Goal: Use online tool/utility: Utilize a website feature to perform a specific function

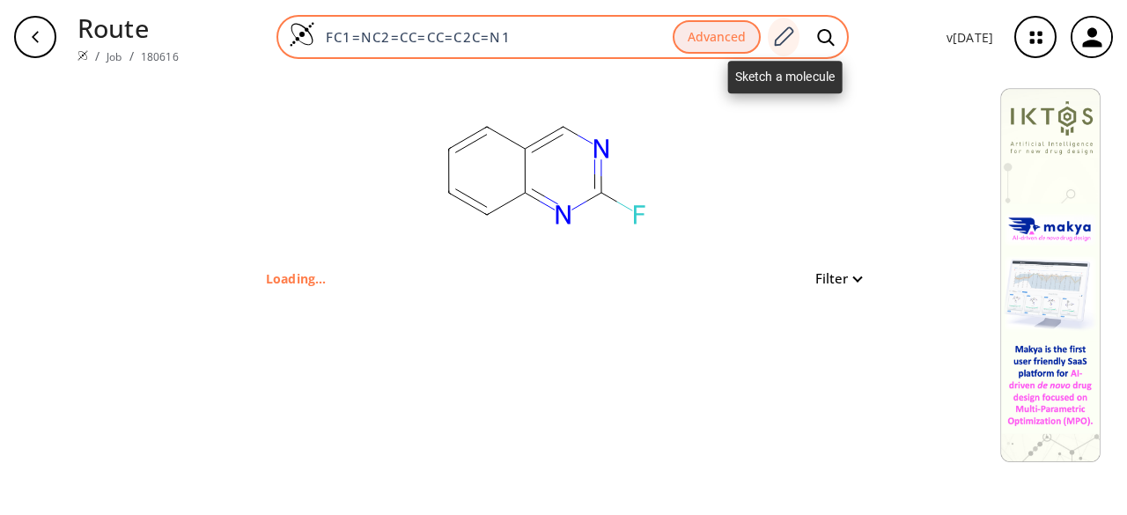
click at [782, 43] on icon at bounding box center [783, 37] width 24 height 23
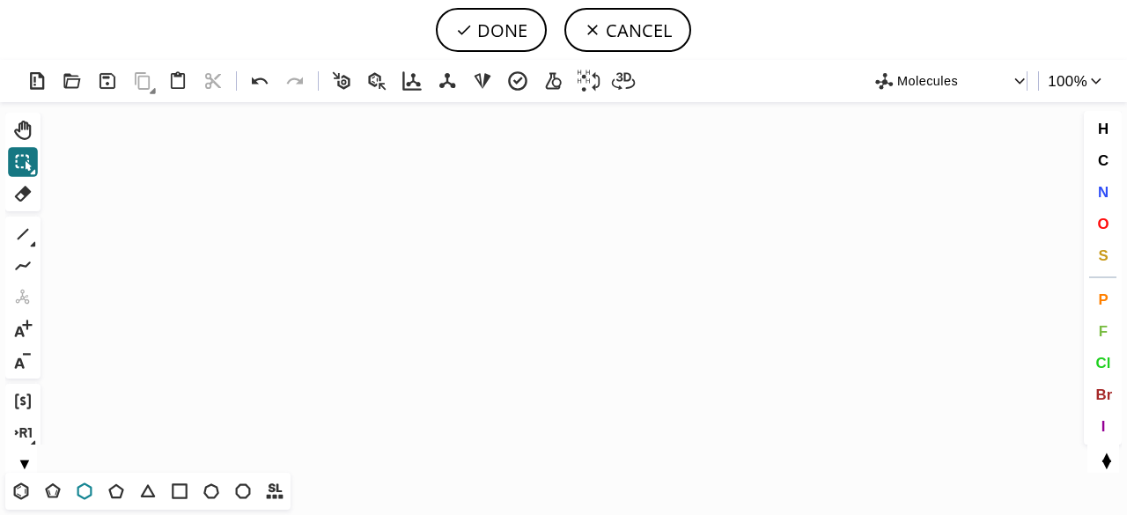
click at [90, 488] on icon at bounding box center [84, 491] width 15 height 17
click at [576, 260] on icon "Created with [PERSON_NAME] 2.3.0" at bounding box center [564, 287] width 1032 height 371
click at [1104, 188] on span "N" at bounding box center [1102, 191] width 11 height 17
drag, startPoint x: 573, startPoint y: 297, endPoint x: 551, endPoint y: 364, distance: 70.4
click at [573, 297] on tspan "N" at bounding box center [573, 297] width 9 height 13
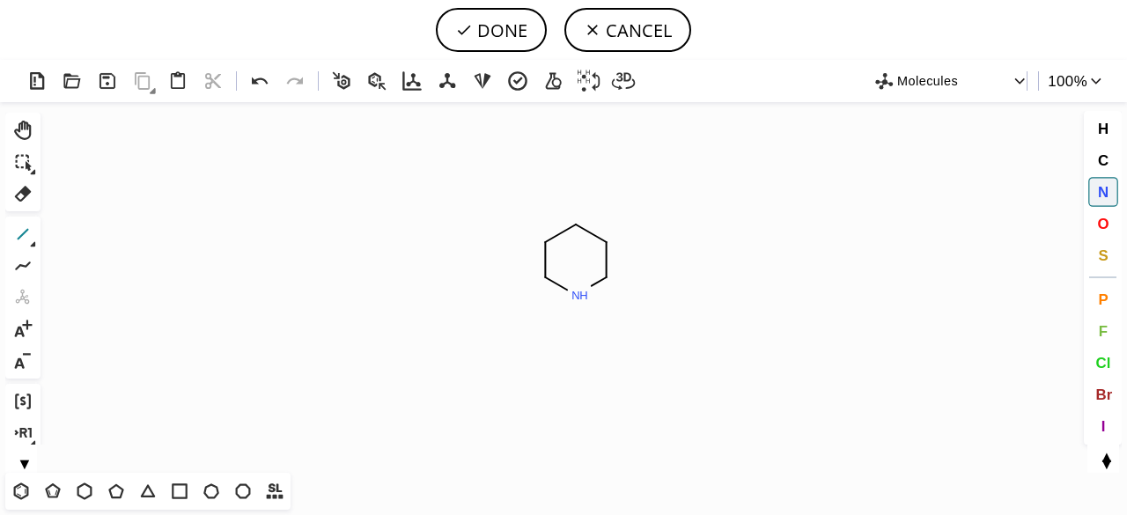
click at [16, 235] on icon at bounding box center [22, 234] width 23 height 23
click at [33, 244] on icon at bounding box center [33, 244] width 5 height 5
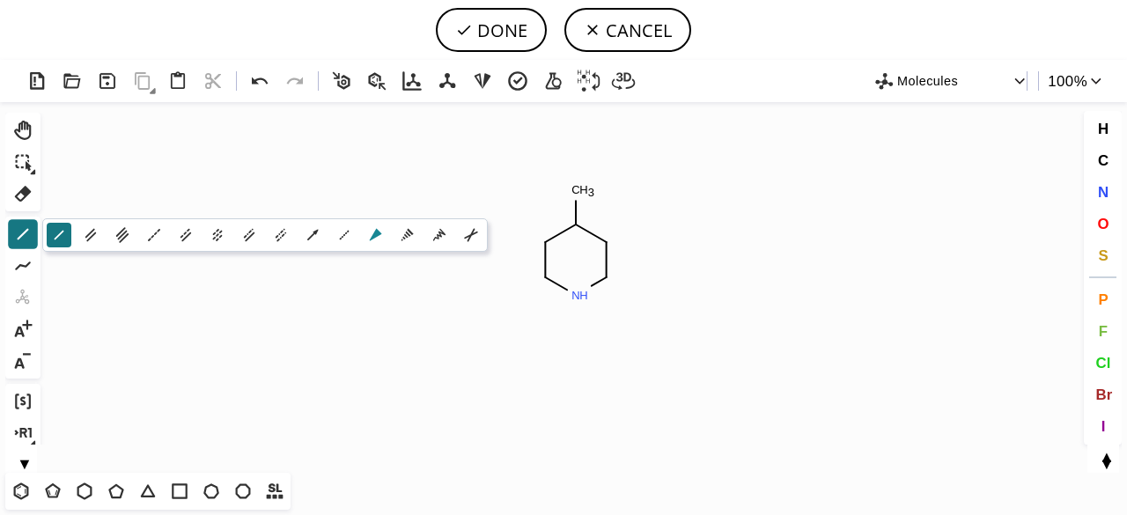
click at [372, 232] on icon at bounding box center [375, 234] width 19 height 19
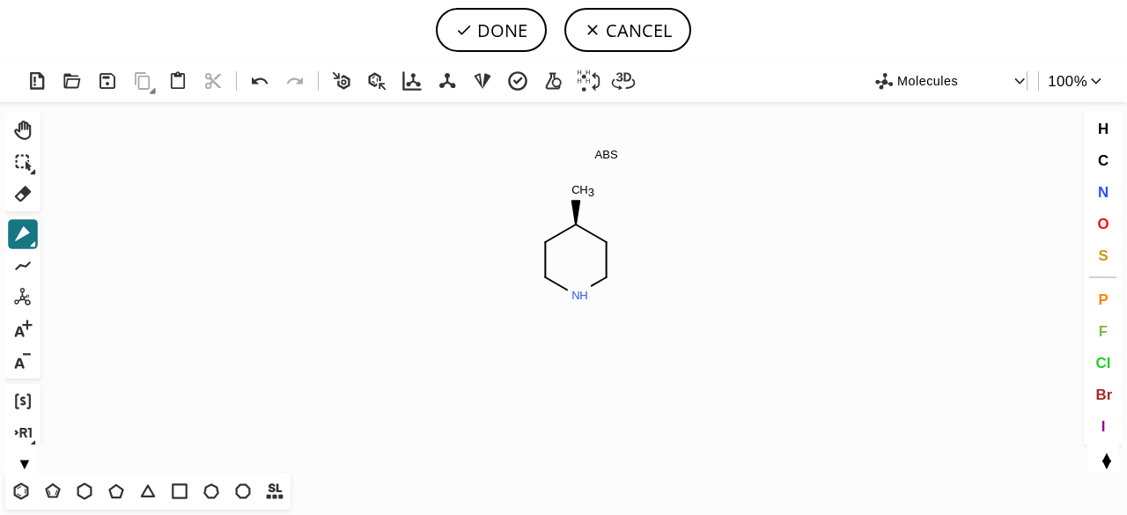
click at [34, 242] on icon at bounding box center [33, 244] width 5 height 5
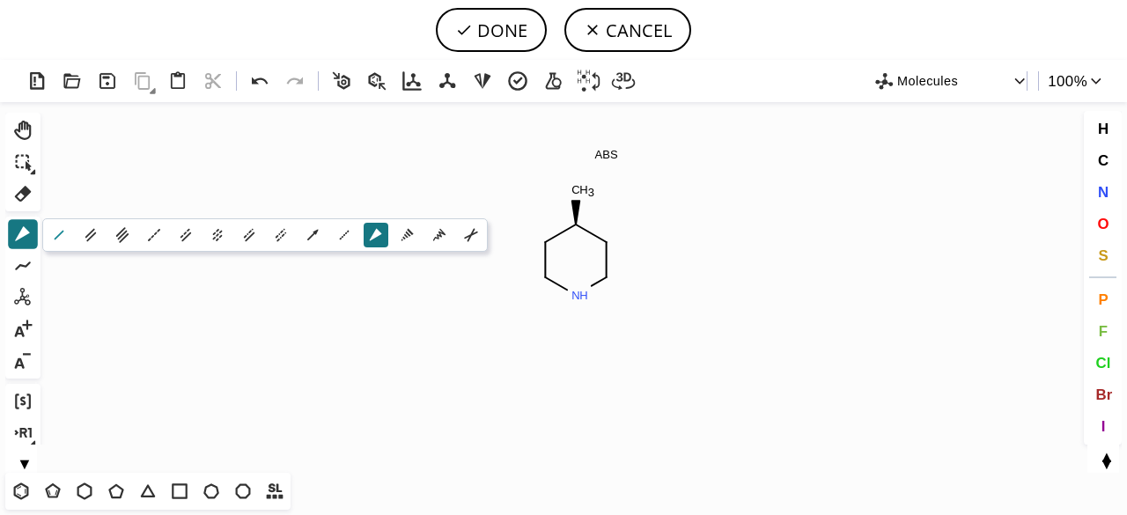
click at [52, 235] on icon at bounding box center [58, 234] width 19 height 19
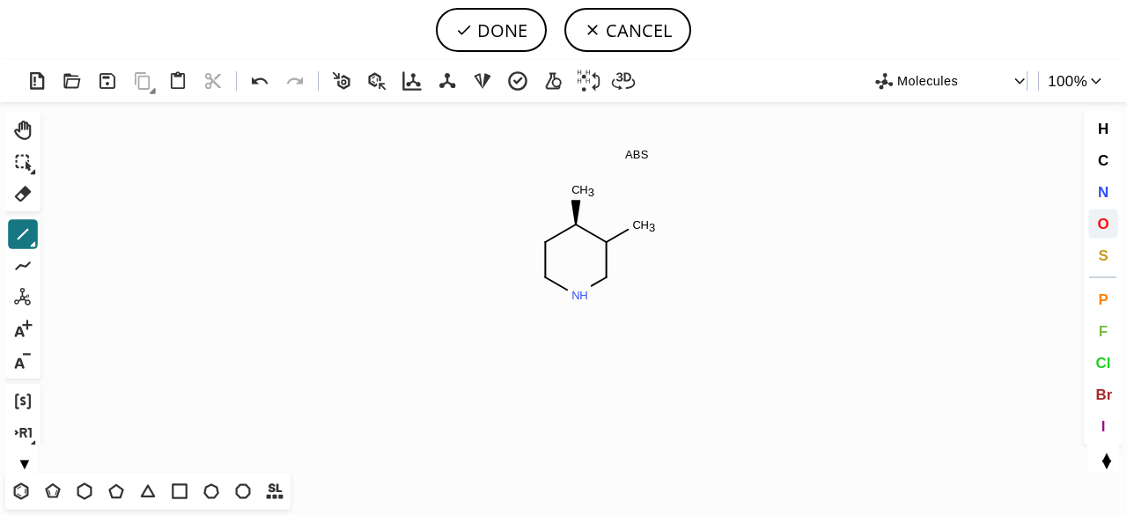
click at [1102, 225] on span "O" at bounding box center [1102, 223] width 11 height 17
click at [640, 228] on tspan "O" at bounding box center [640, 228] width 9 height 13
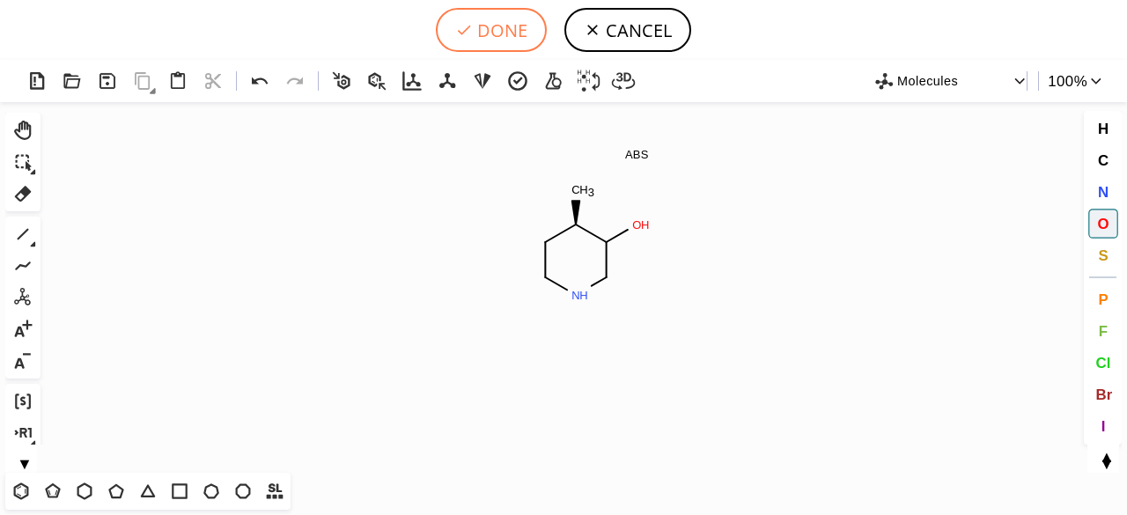
click at [490, 36] on button "DONE" at bounding box center [491, 30] width 111 height 44
type input "C1CNCC(O)[C@@H]1C"
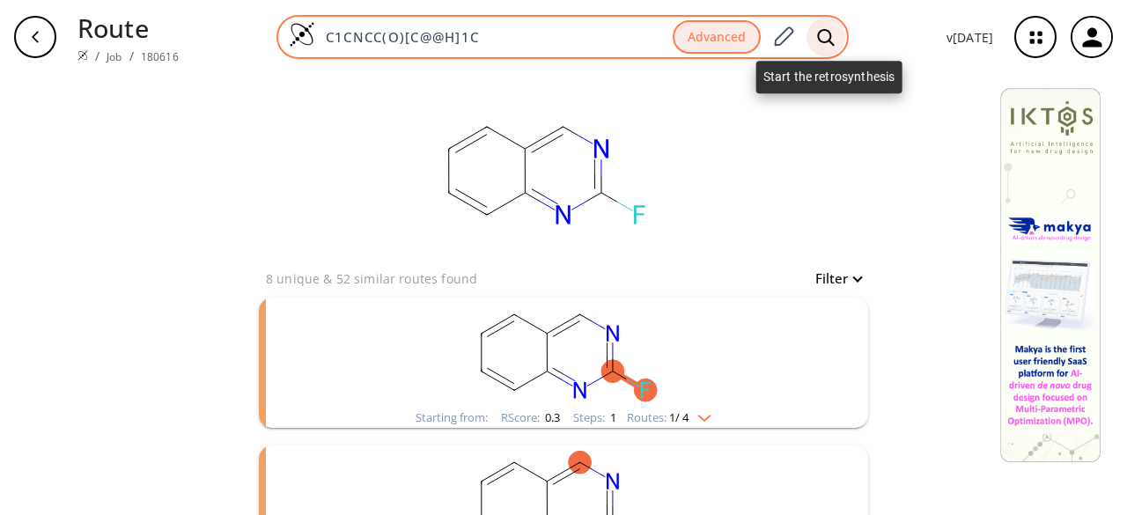
click at [829, 38] on icon at bounding box center [826, 37] width 18 height 18
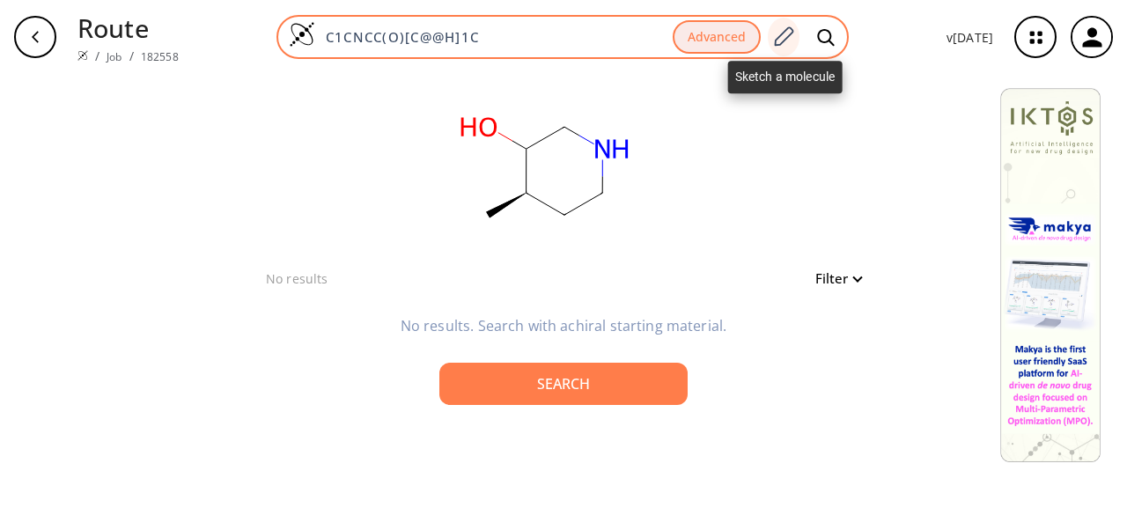
click at [778, 40] on icon at bounding box center [784, 35] width 19 height 19
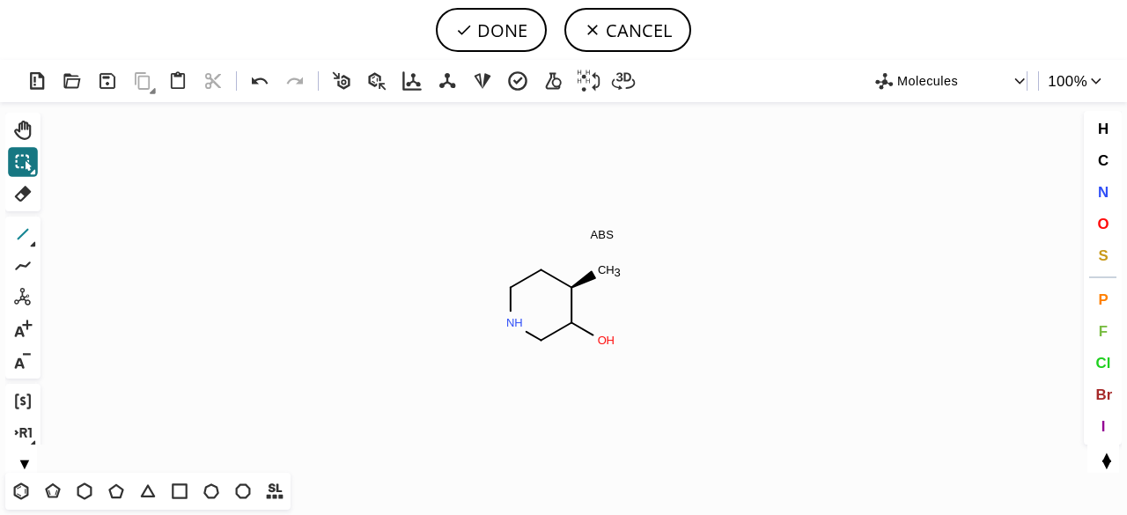
click at [23, 235] on icon at bounding box center [22, 234] width 23 height 23
click at [268, 82] on icon at bounding box center [260, 82] width 26 height 26
click at [264, 81] on icon at bounding box center [260, 80] width 16 height 7
click at [262, 80] on icon at bounding box center [260, 80] width 16 height 7
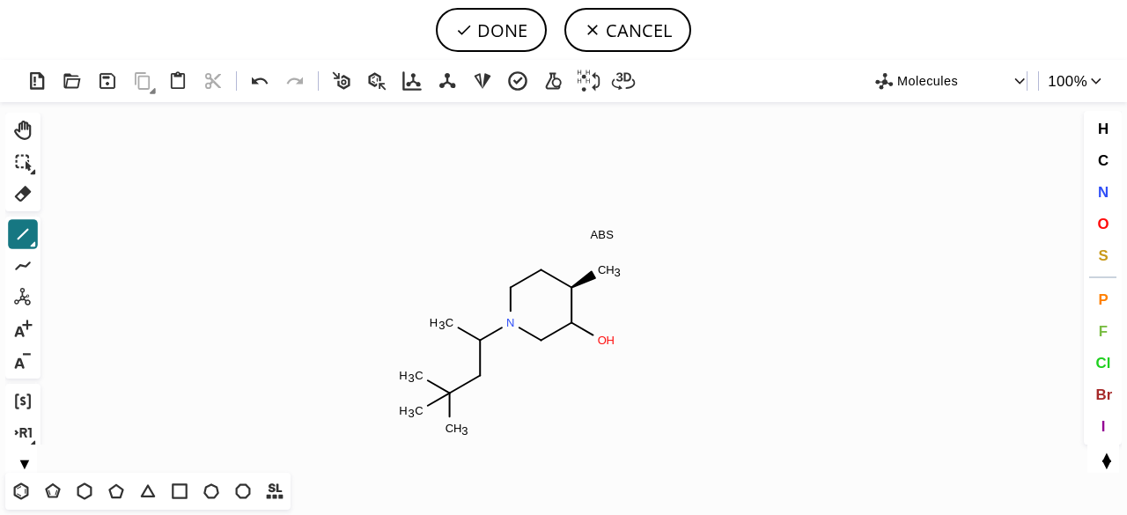
drag, startPoint x: 449, startPoint y: 399, endPoint x: 435, endPoint y: 401, distance: 14.2
click at [1104, 223] on span "O" at bounding box center [1102, 223] width 11 height 17
click at [446, 326] on tspan "O" at bounding box center [446, 326] width 9 height 13
click at [478, 376] on tspan "O" at bounding box center [478, 376] width 9 height 13
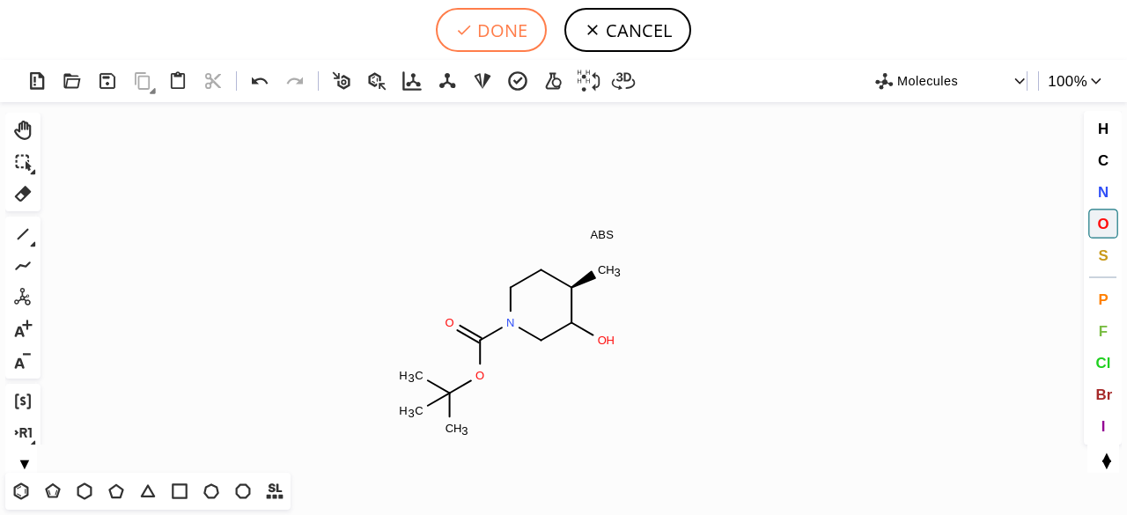
click at [534, 32] on button "DONE" at bounding box center [491, 30] width 111 height 44
type input "C1[C@@H](C)C(O)CN(C(OC(C)(C)C)=O)C1"
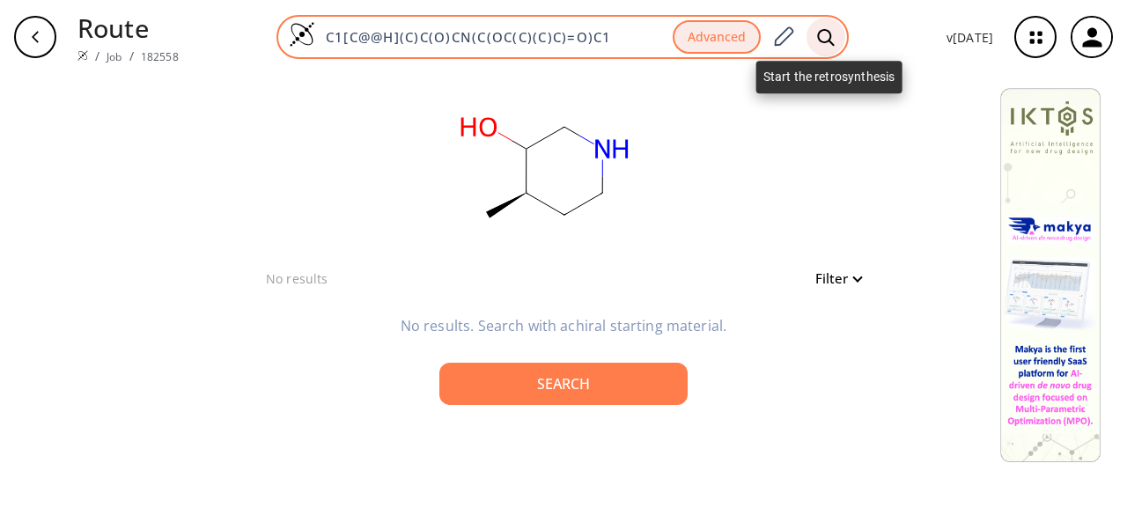
click at [842, 29] on div at bounding box center [826, 37] width 39 height 39
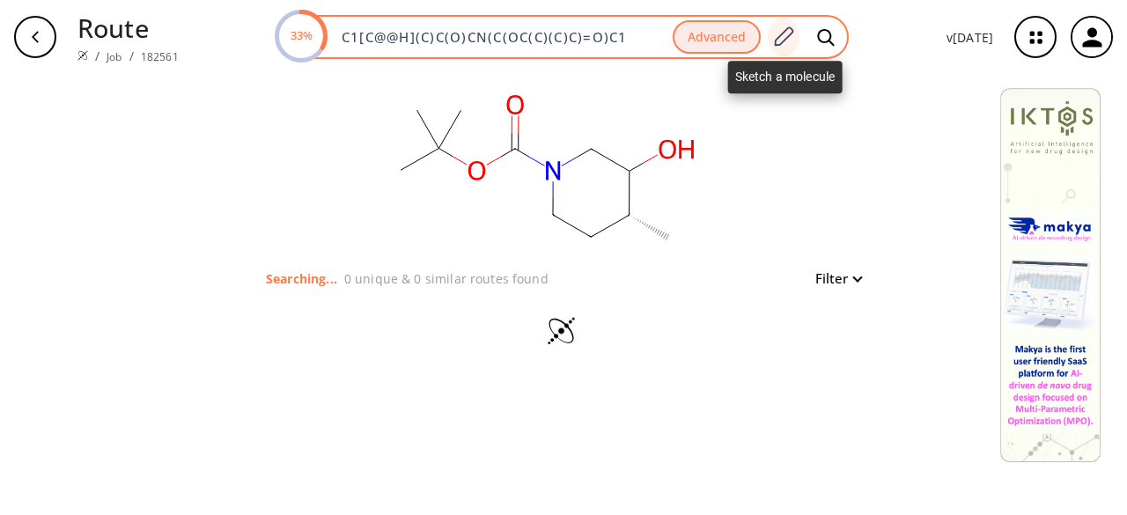
click at [785, 32] on icon at bounding box center [783, 37] width 24 height 23
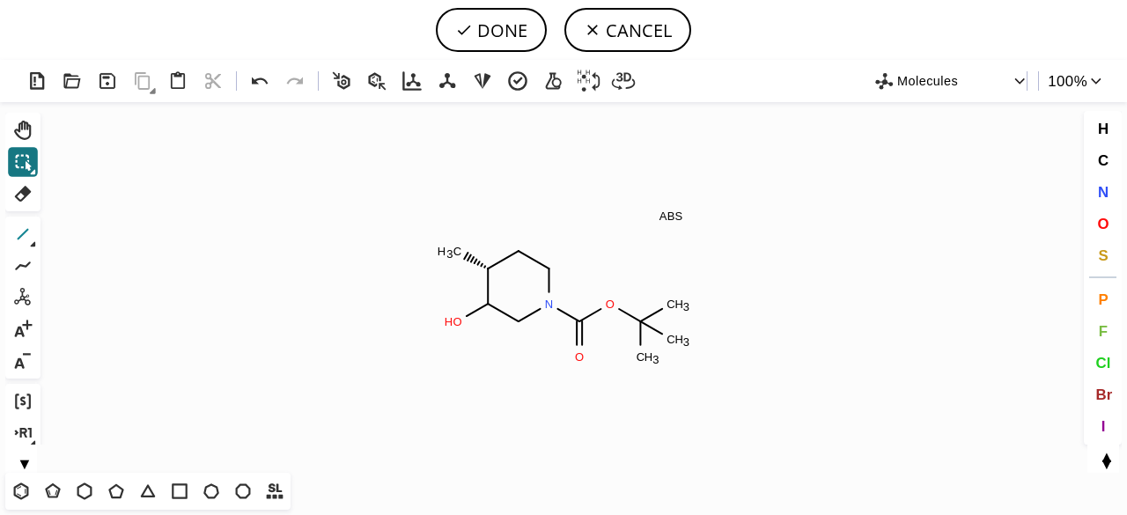
click at [35, 239] on button "1" at bounding box center [23, 234] width 30 height 30
click at [35, 244] on icon at bounding box center [33, 244] width 5 height 5
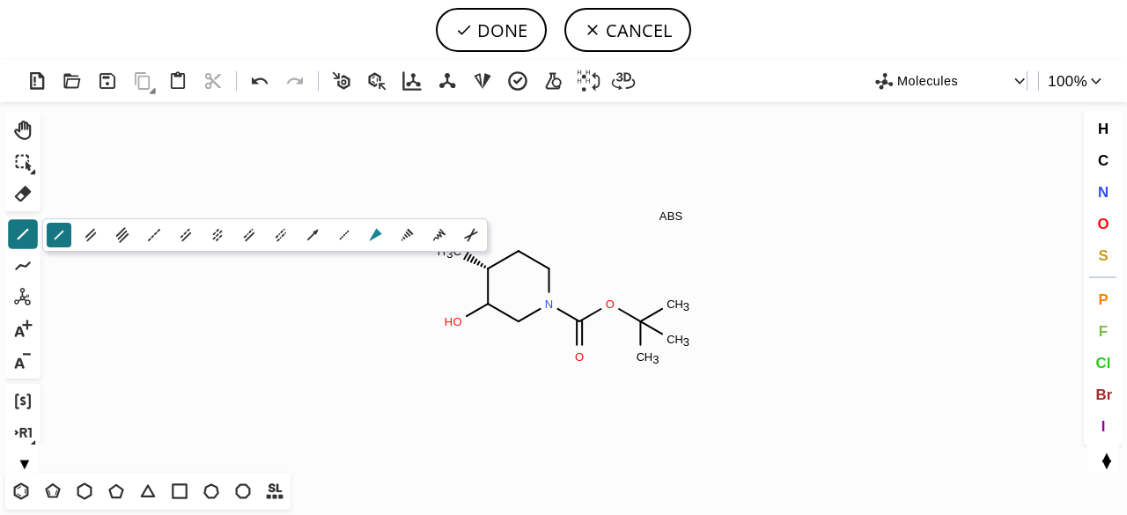
click at [379, 234] on icon at bounding box center [376, 235] width 12 height 12
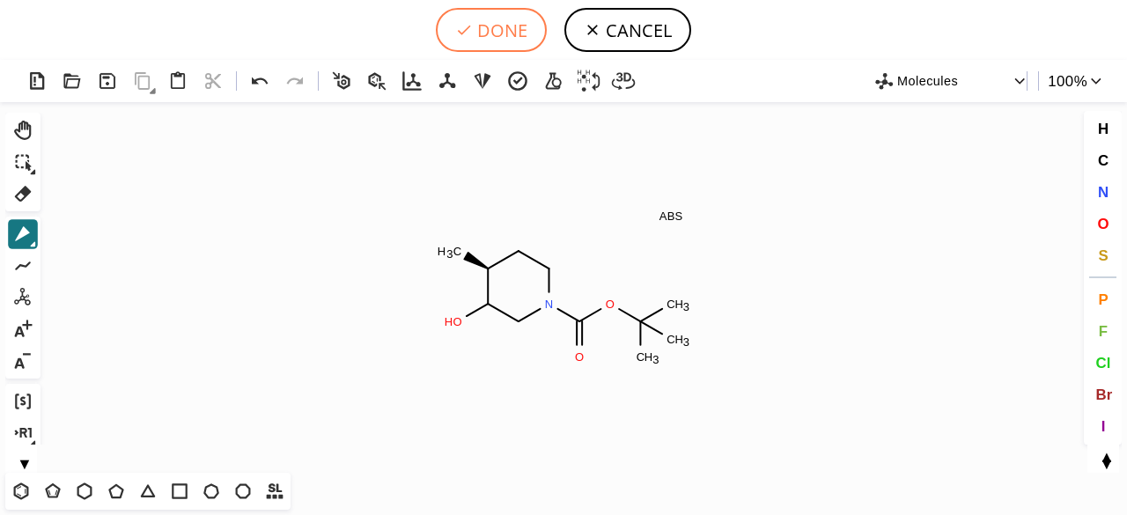
click at [509, 22] on button "DONE" at bounding box center [491, 30] width 111 height 44
type input "C1CN(C(=O)OC(C)(C)C)CC(O)[C@H]1C"
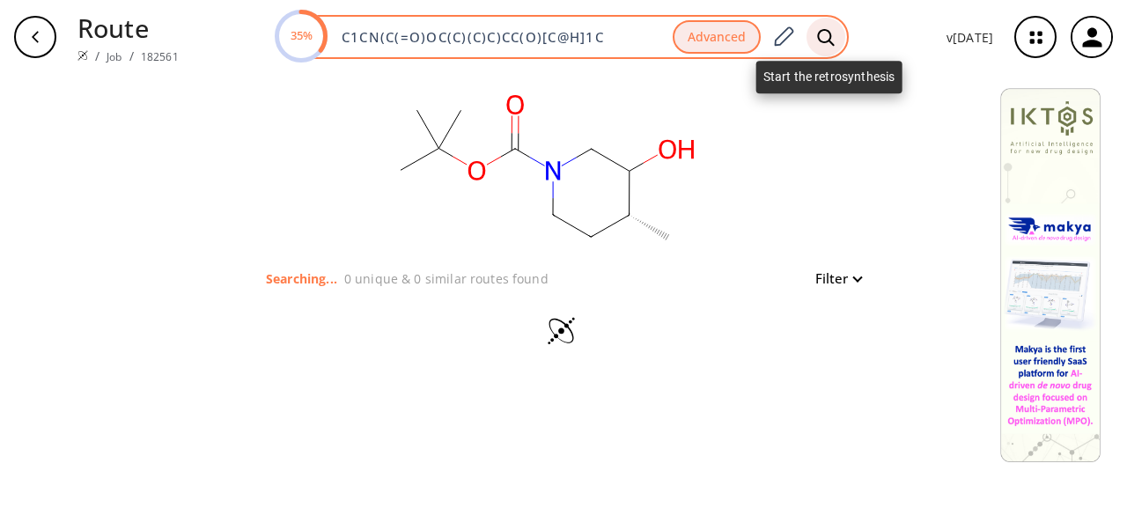
click at [818, 31] on div at bounding box center [826, 37] width 39 height 39
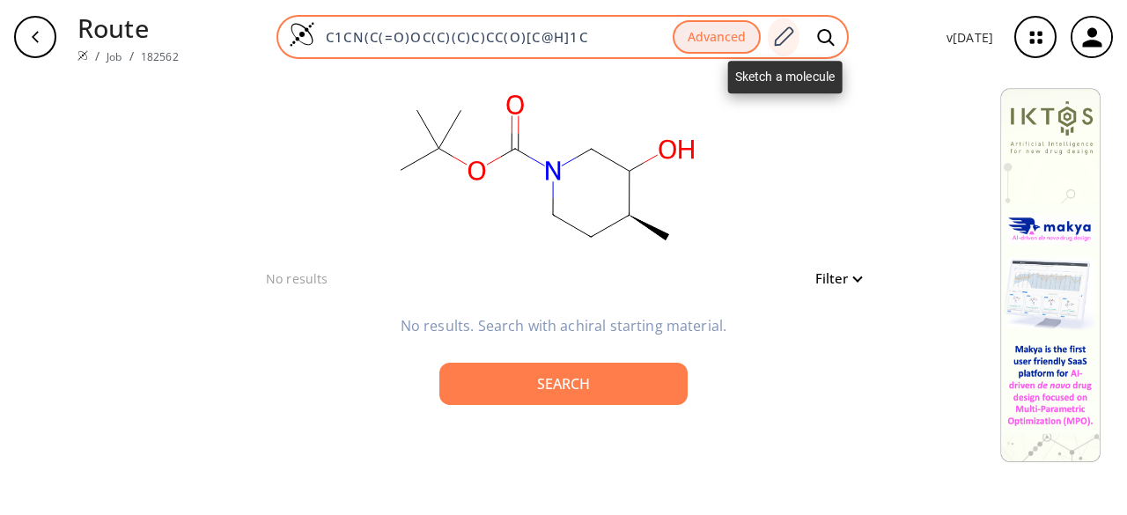
click at [781, 34] on icon at bounding box center [783, 37] width 24 height 23
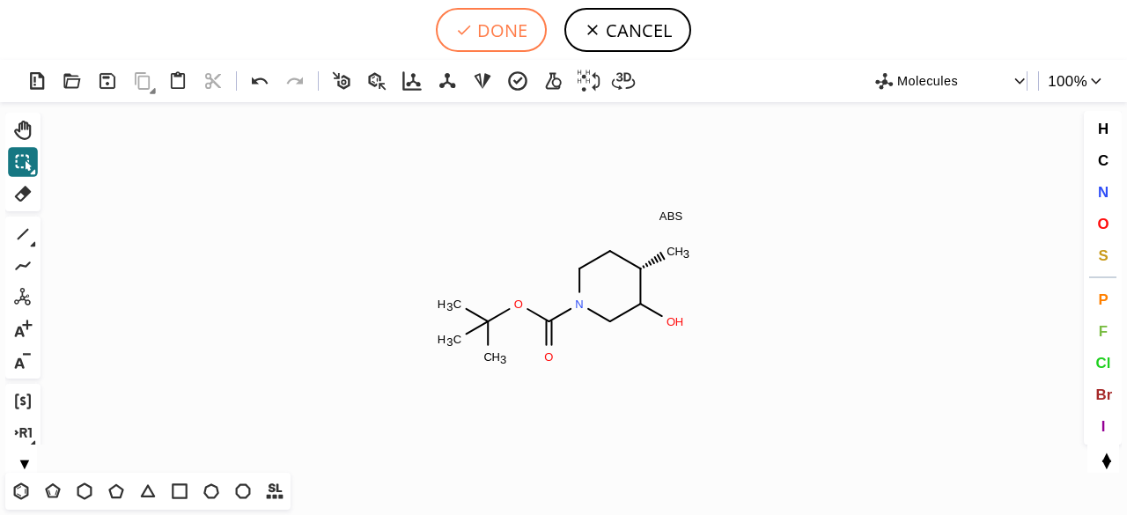
click at [490, 19] on button "DONE" at bounding box center [491, 30] width 111 height 44
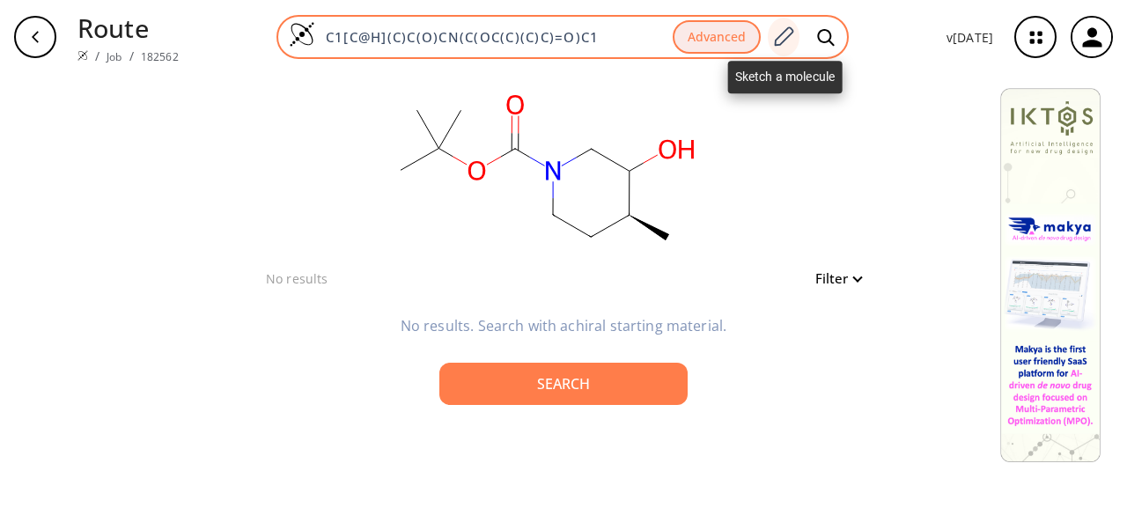
click at [782, 36] on icon at bounding box center [784, 35] width 19 height 19
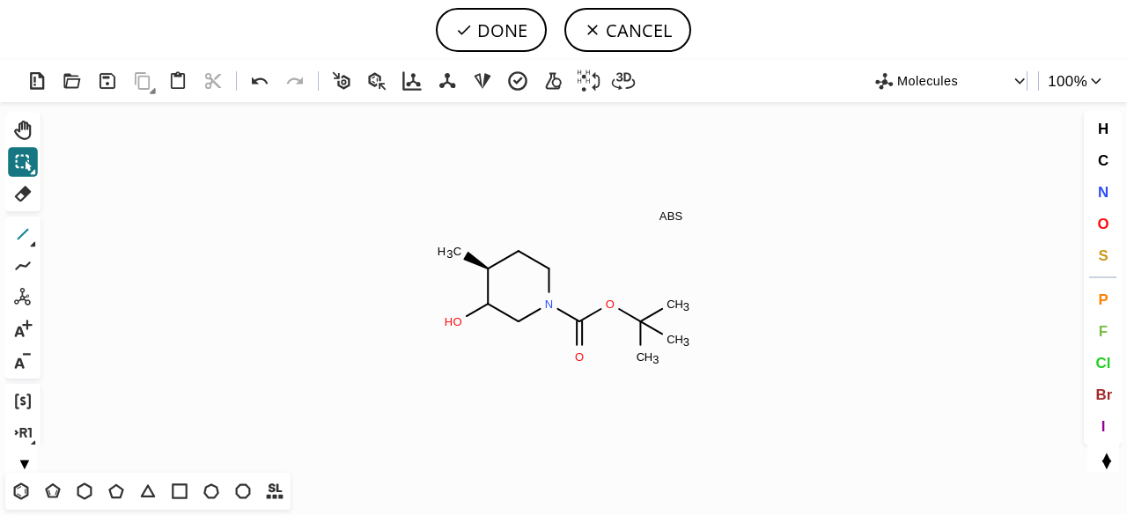
click at [33, 239] on icon at bounding box center [22, 234] width 23 height 23
click at [36, 241] on button "1" at bounding box center [23, 234] width 30 height 30
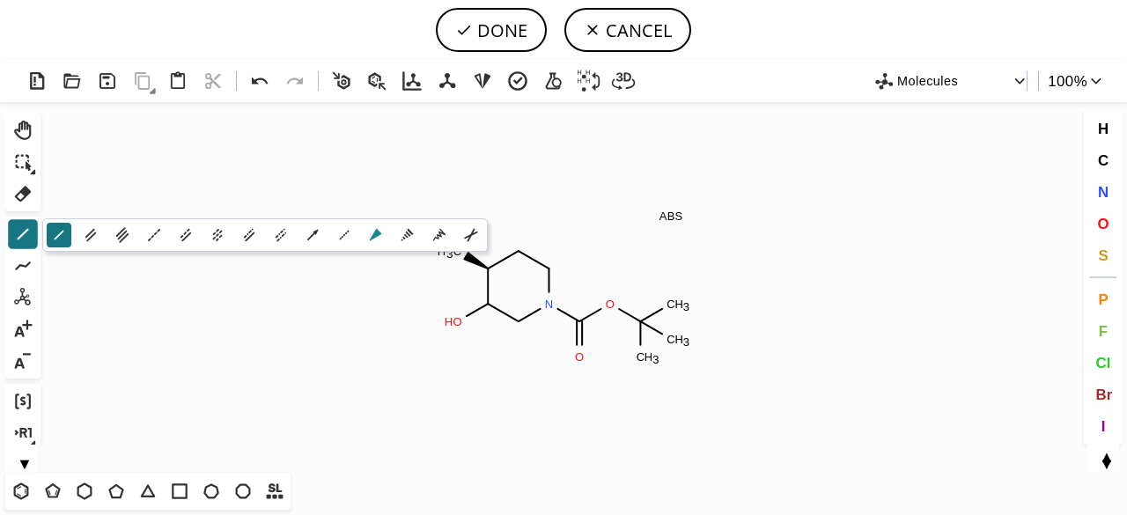
click at [380, 235] on icon at bounding box center [375, 234] width 19 height 19
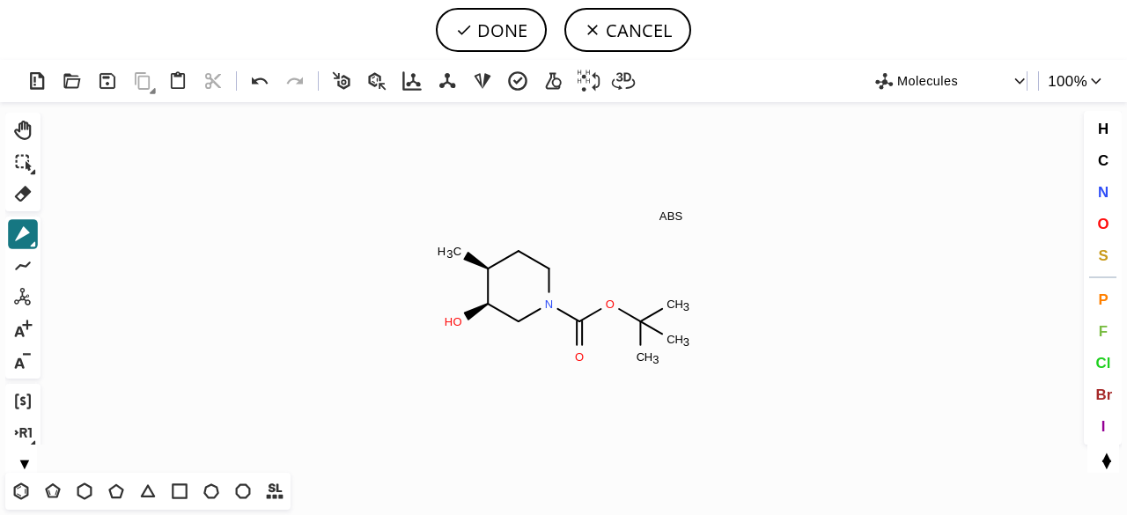
click at [33, 240] on icon at bounding box center [22, 234] width 23 height 23
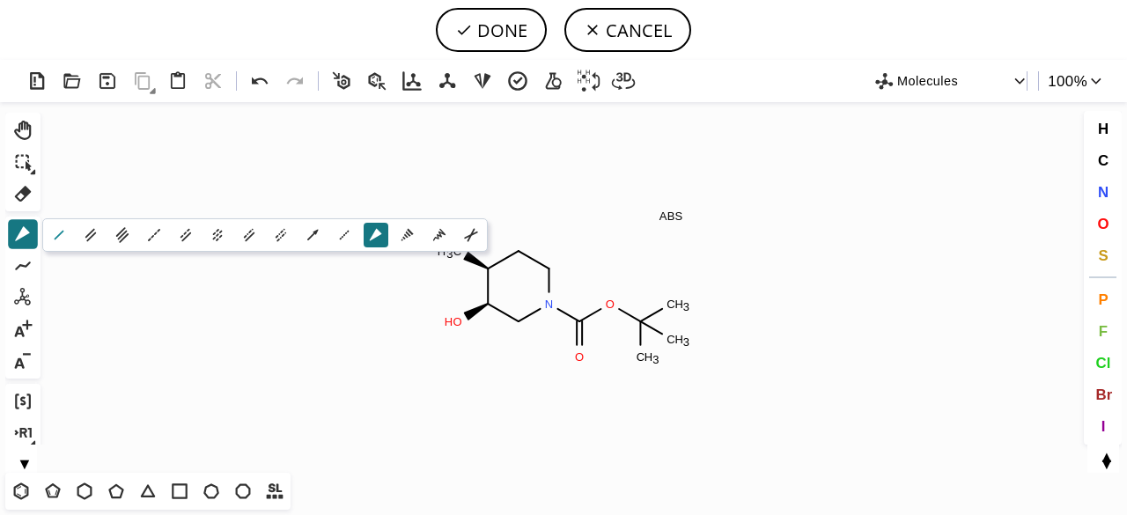
click at [62, 230] on icon at bounding box center [58, 234] width 19 height 19
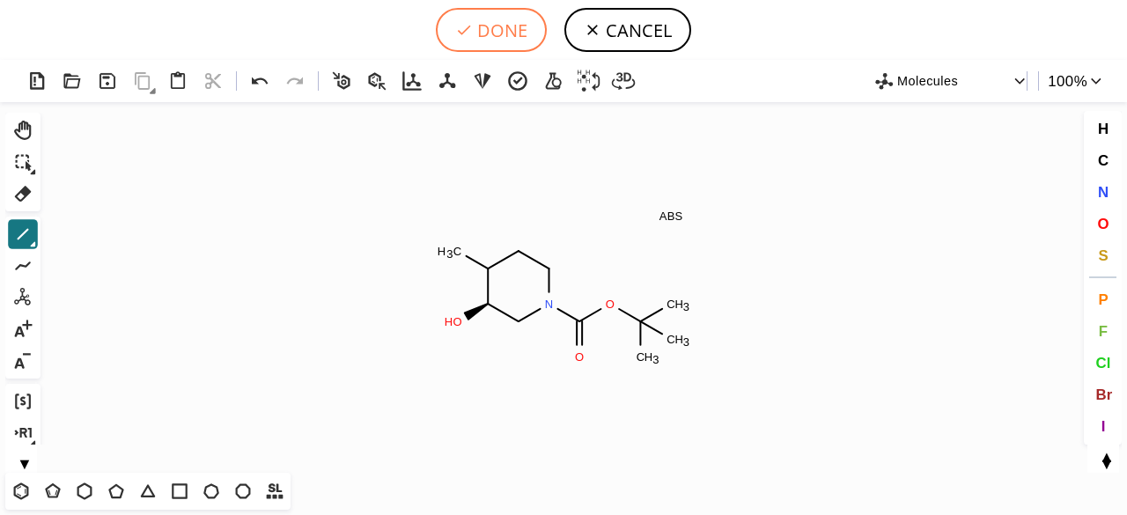
click at [505, 36] on button "DONE" at bounding box center [491, 30] width 111 height 44
type input "C1CN(C(=O)OC(C)(C)C)C[C@@H](O)C1C"
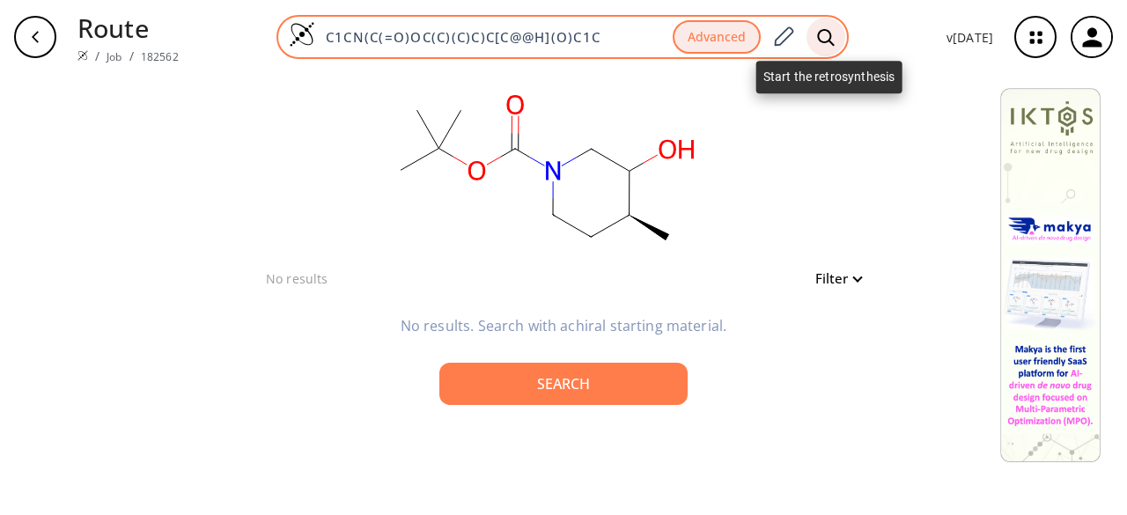
click at [827, 38] on icon at bounding box center [826, 37] width 18 height 18
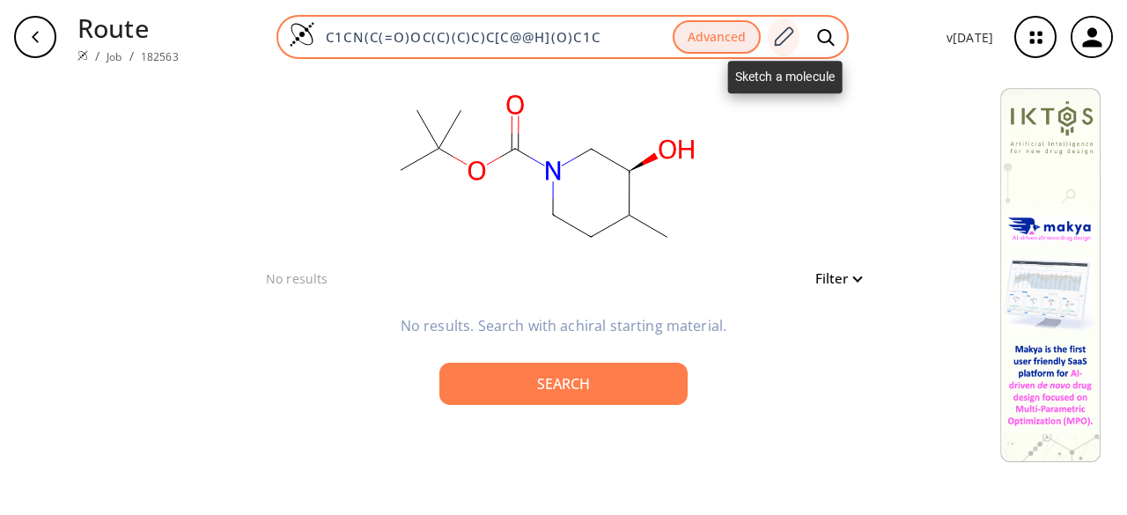
click at [792, 27] on icon at bounding box center [784, 35] width 19 height 19
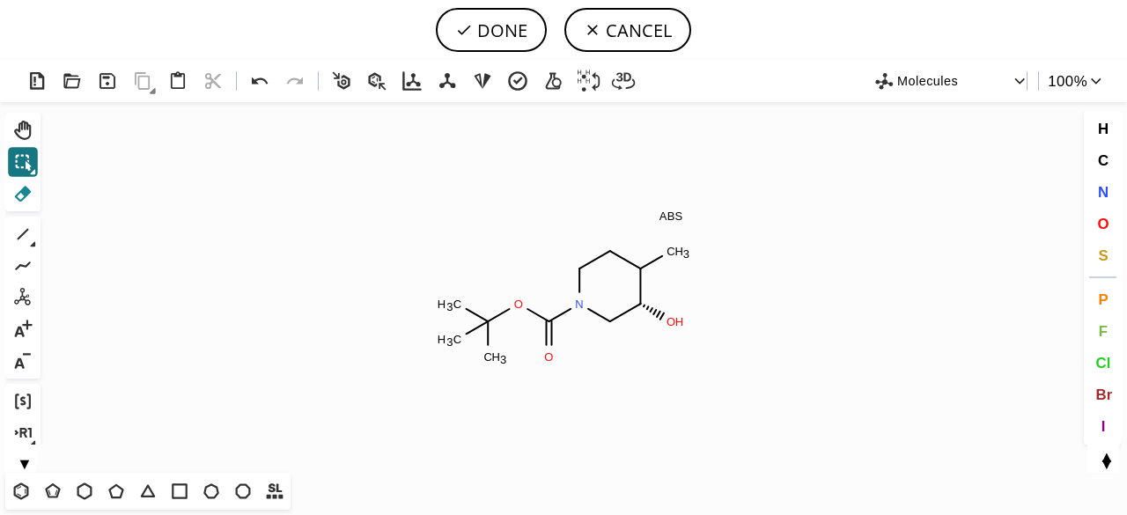
click at [18, 189] on icon at bounding box center [22, 193] width 23 height 23
click at [474, 334] on icon at bounding box center [478, 327] width 34 height 28
click at [478, 323] on circle at bounding box center [487, 321] width 23 height 23
click at [488, 358] on tspan "C" at bounding box center [487, 356] width 9 height 13
drag, startPoint x: 447, startPoint y: 345, endPoint x: 456, endPoint y: 335, distance: 13.1
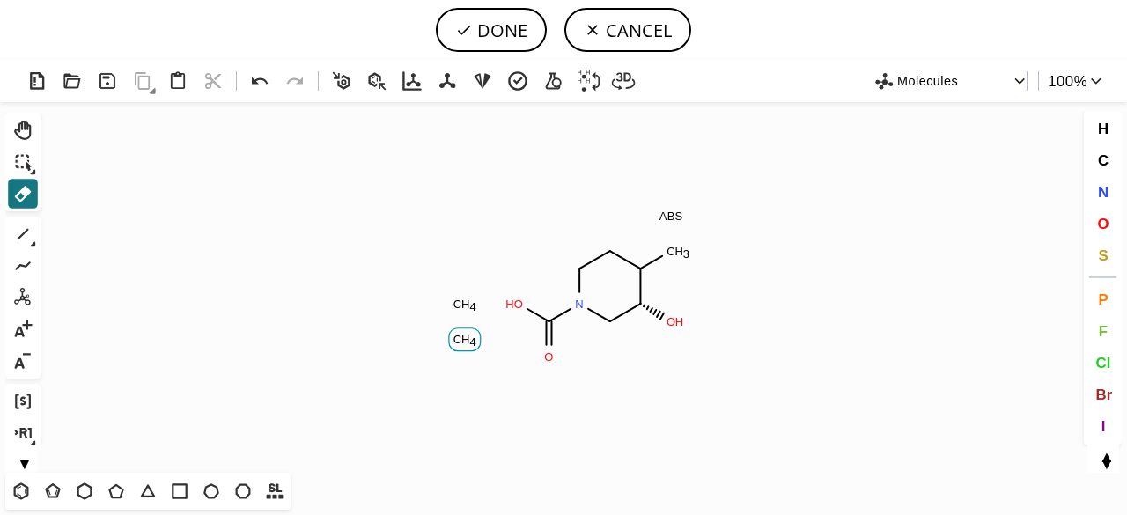
click at [452, 343] on rect at bounding box center [465, 339] width 32 height 23
click at [464, 304] on tspan "H" at bounding box center [465, 304] width 9 height 13
click at [546, 348] on icon at bounding box center [549, 332] width 18 height 33
click at [529, 313] on icon at bounding box center [537, 315] width 33 height 28
click at [541, 355] on tspan "2" at bounding box center [541, 359] width 6 height 13
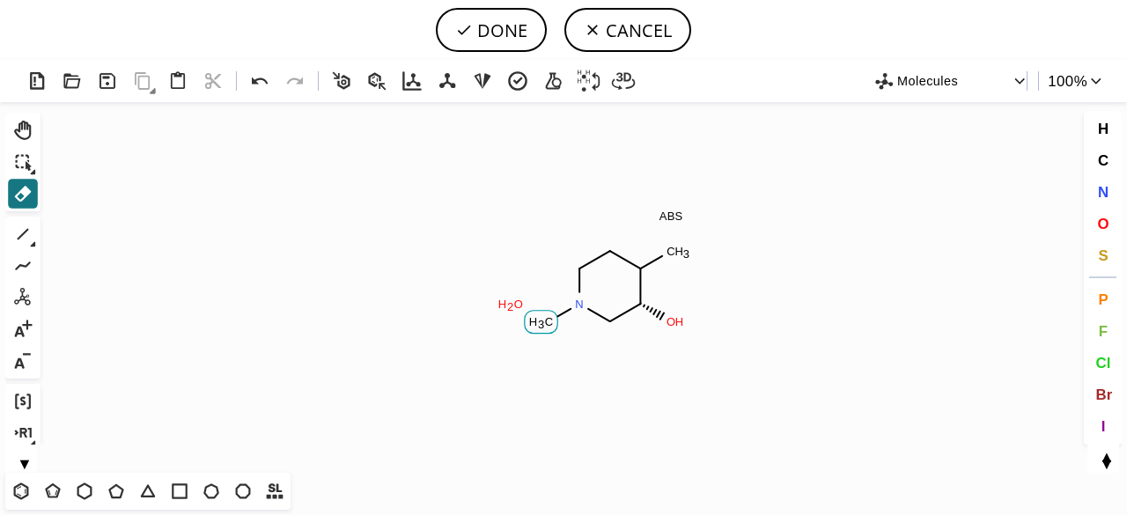
click at [548, 327] on tspan "C" at bounding box center [549, 321] width 9 height 13
click at [514, 309] on tspan "O" at bounding box center [518, 304] width 9 height 13
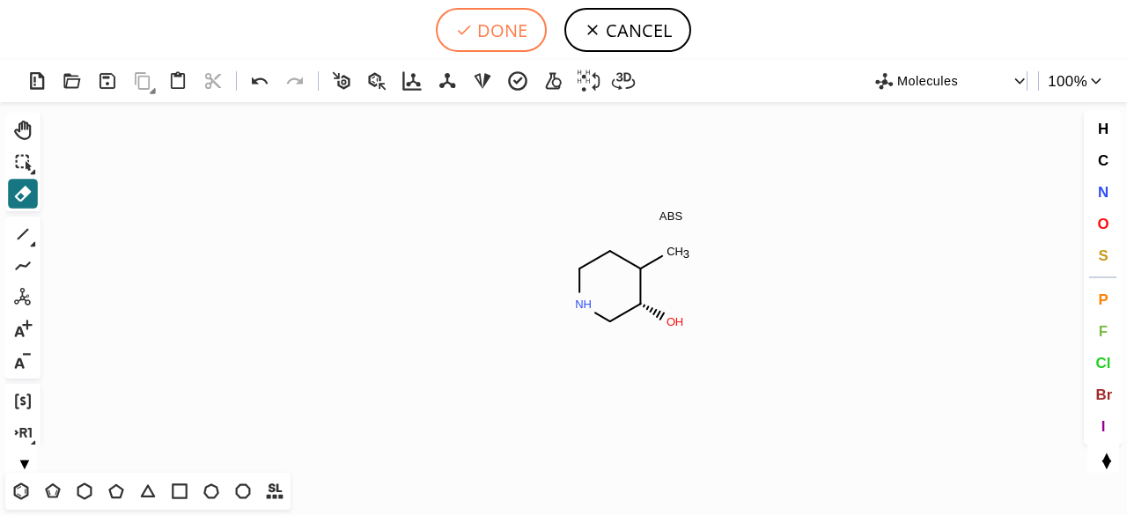
click at [479, 24] on button "DONE" at bounding box center [491, 30] width 111 height 44
type input "C1C(C)[C@H](O)CNC1"
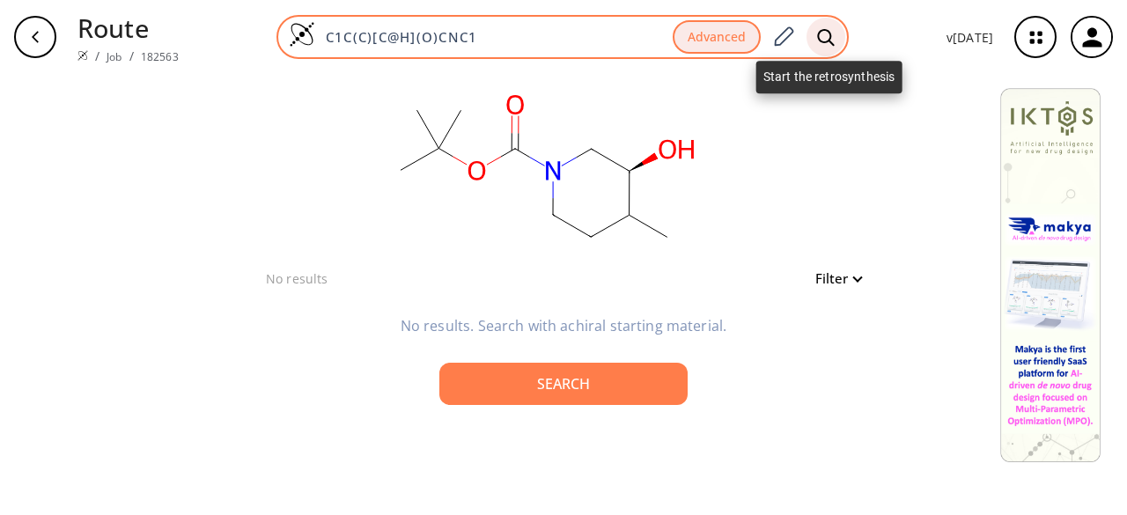
click at [827, 36] on icon at bounding box center [826, 37] width 18 height 18
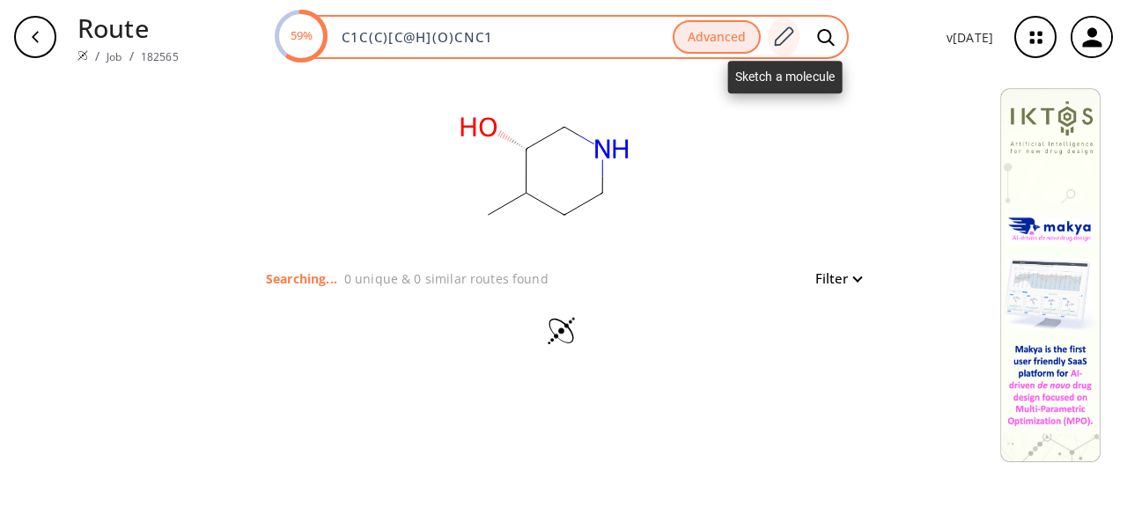
click at [785, 22] on div at bounding box center [784, 37] width 32 height 39
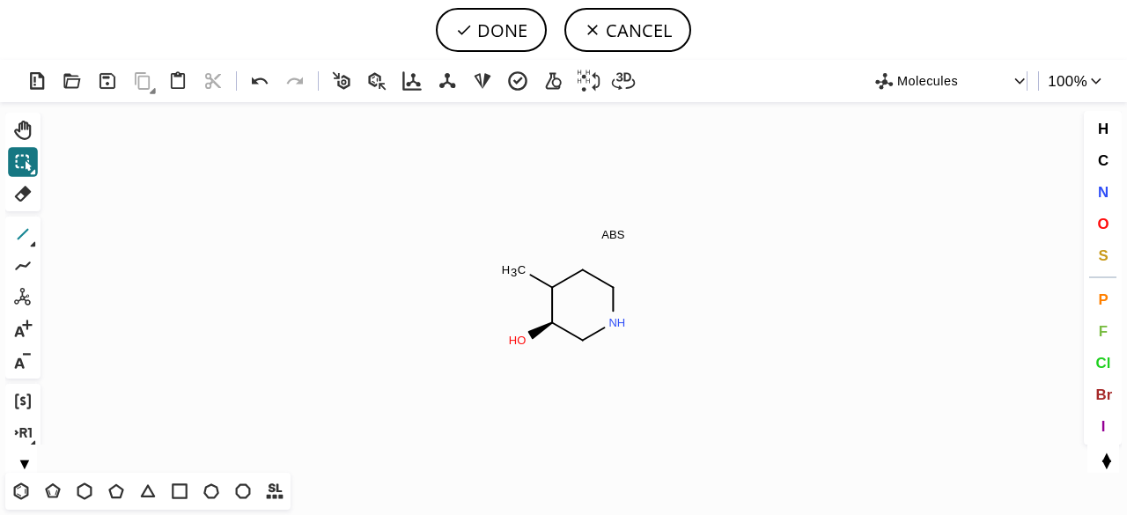
click at [28, 234] on icon at bounding box center [22, 234] width 23 height 23
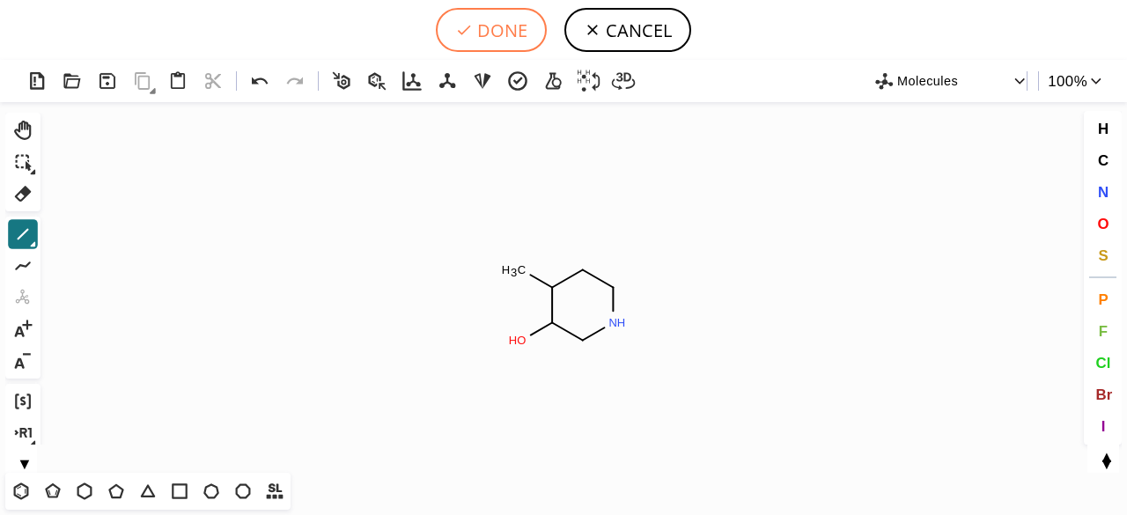
click at [481, 15] on button "DONE" at bounding box center [491, 30] width 111 height 44
type input "C1CNCC(O)C1C"
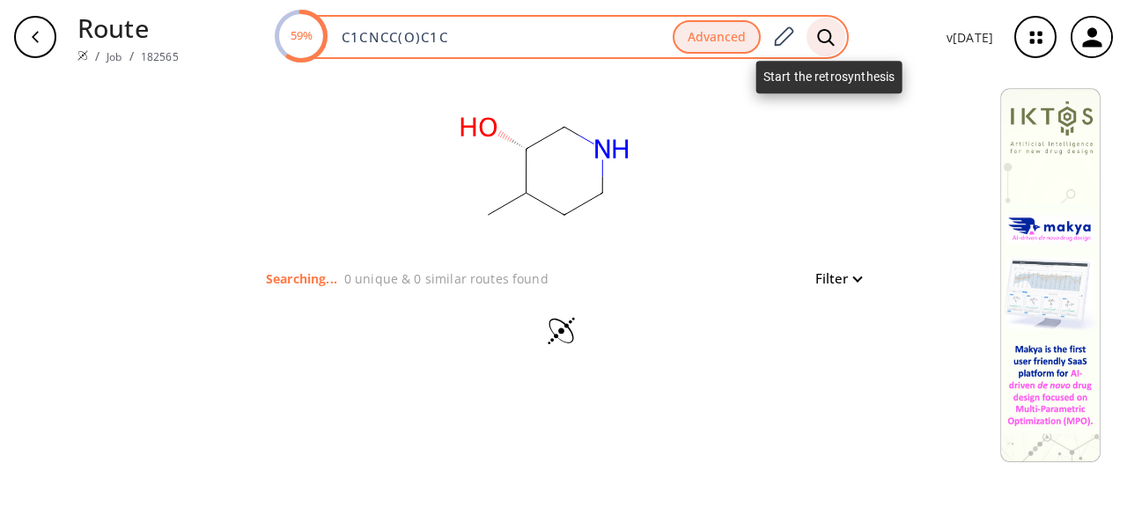
click at [835, 32] on icon at bounding box center [826, 37] width 18 height 18
